Goal: Information Seeking & Learning: Learn about a topic

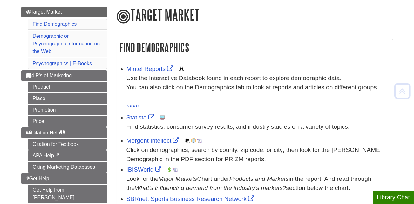
scroll to position [76, 0]
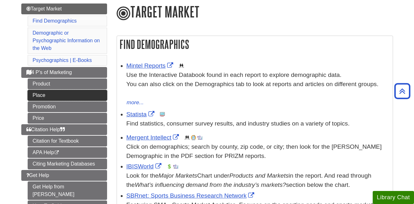
click at [49, 96] on link "Place" at bounding box center [67, 95] width 79 height 11
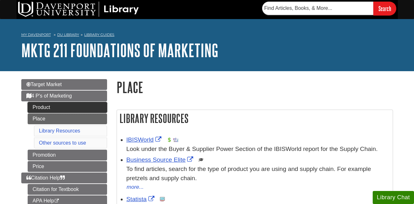
click at [61, 107] on link "Product" at bounding box center [67, 107] width 79 height 11
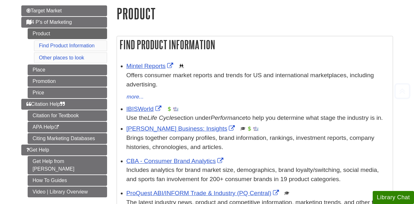
scroll to position [76, 0]
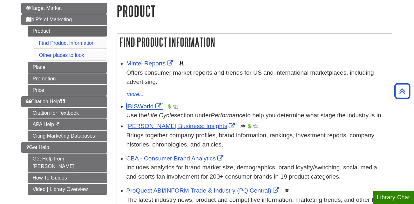
click at [144, 106] on link "IBISWorld" at bounding box center [144, 106] width 36 height 7
